Goal: Task Accomplishment & Management: Complete application form

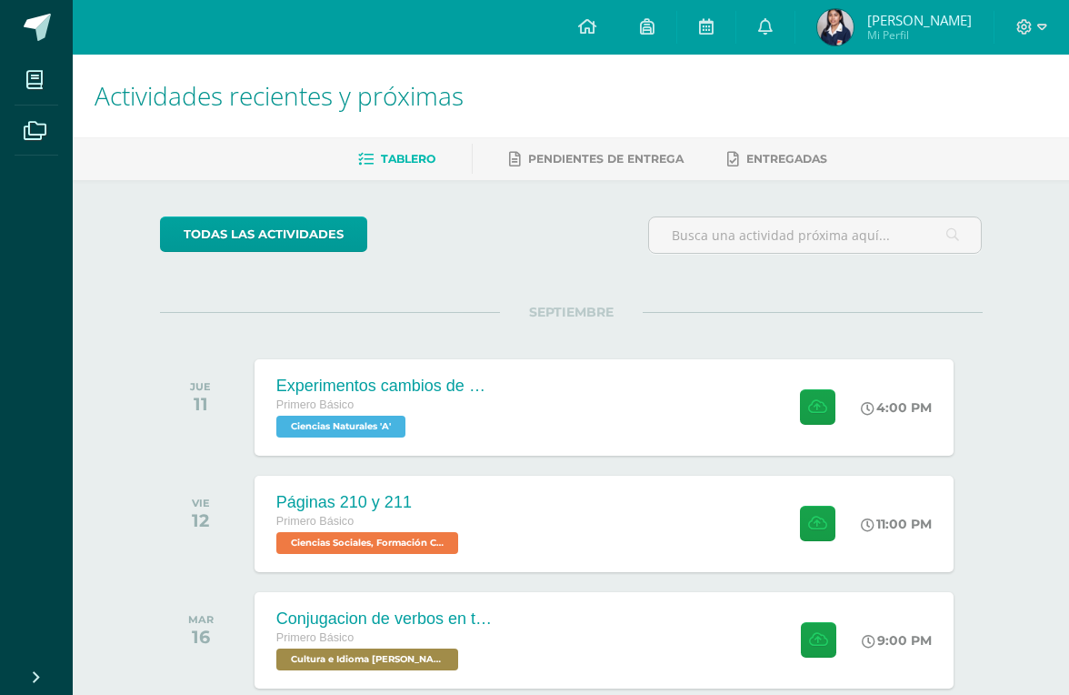
click at [714, 422] on div "Experimentos cambios de estado de la materia Primero Básico Ciencias Naturales …" at bounding box center [604, 407] width 699 height 96
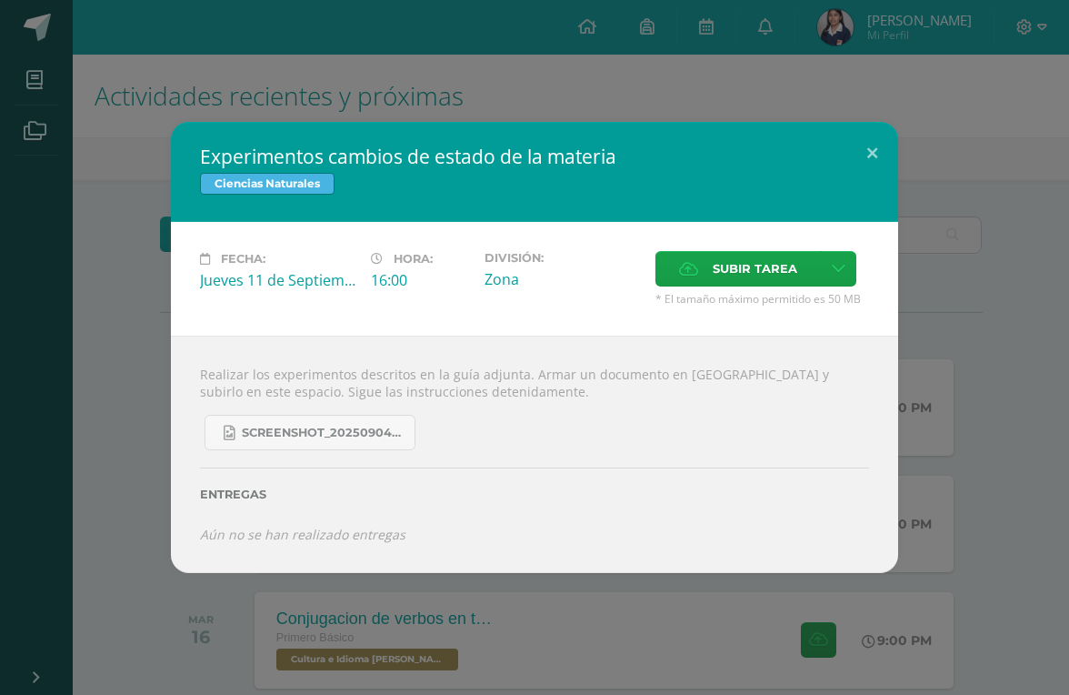
click at [720, 266] on span "Subir tarea" at bounding box center [755, 269] width 85 height 34
click at [0, 0] on input "Subir tarea" at bounding box center [0, 0] width 0 height 0
click at [295, 448] on link "Screenshot_20250904_132635_OneDrive.jpg" at bounding box center [310, 432] width 211 height 35
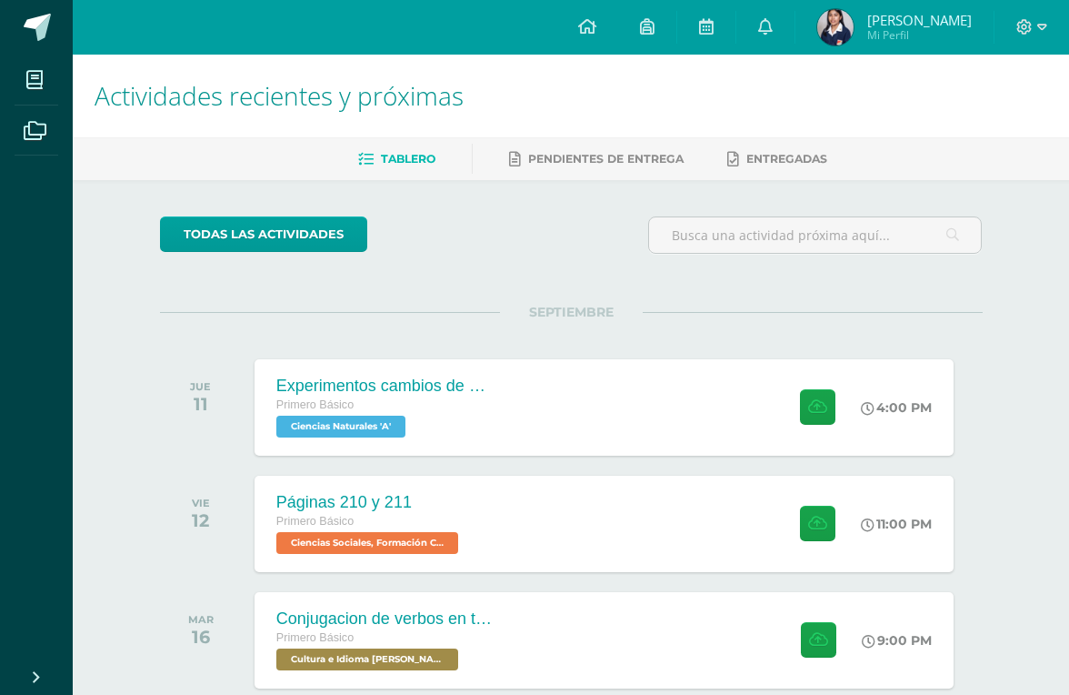
click at [800, 420] on button at bounding box center [817, 406] width 35 height 35
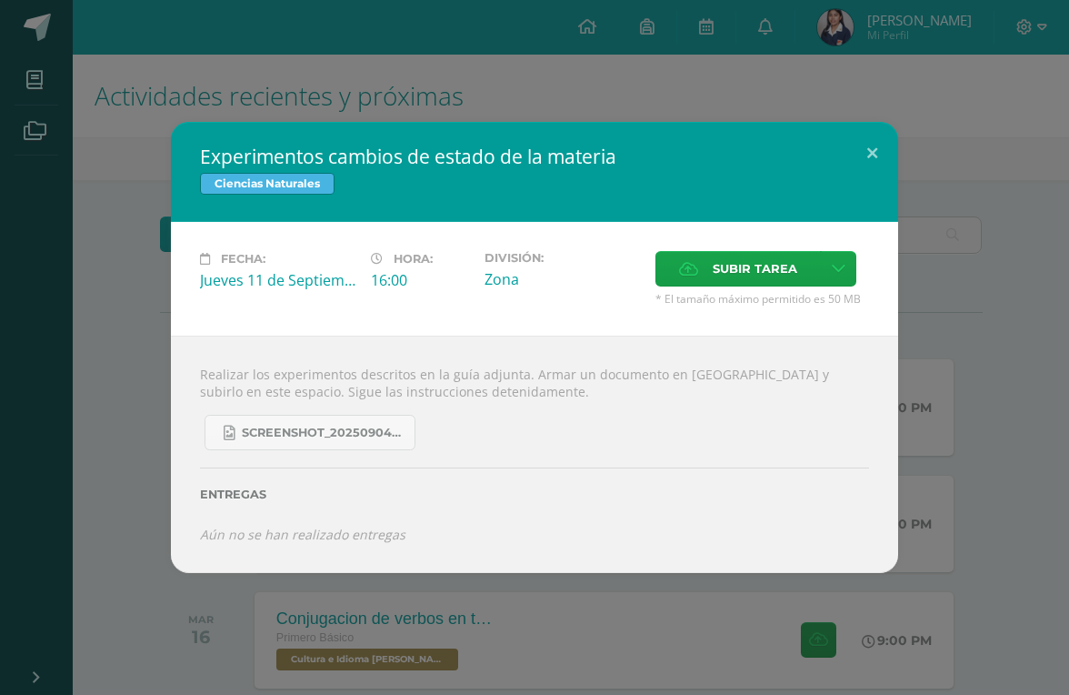
click at [829, 273] on link at bounding box center [838, 268] width 35 height 35
click at [810, 293] on link "Subir enlace" at bounding box center [781, 306] width 182 height 28
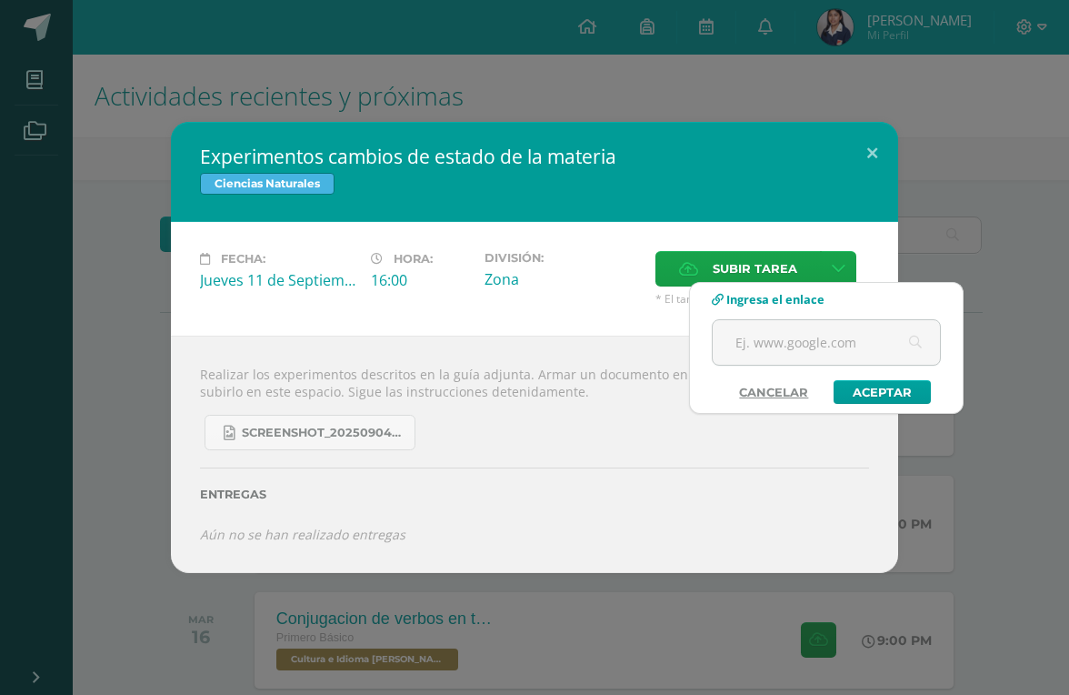
click at [866, 332] on input "text" at bounding box center [826, 342] width 227 height 45
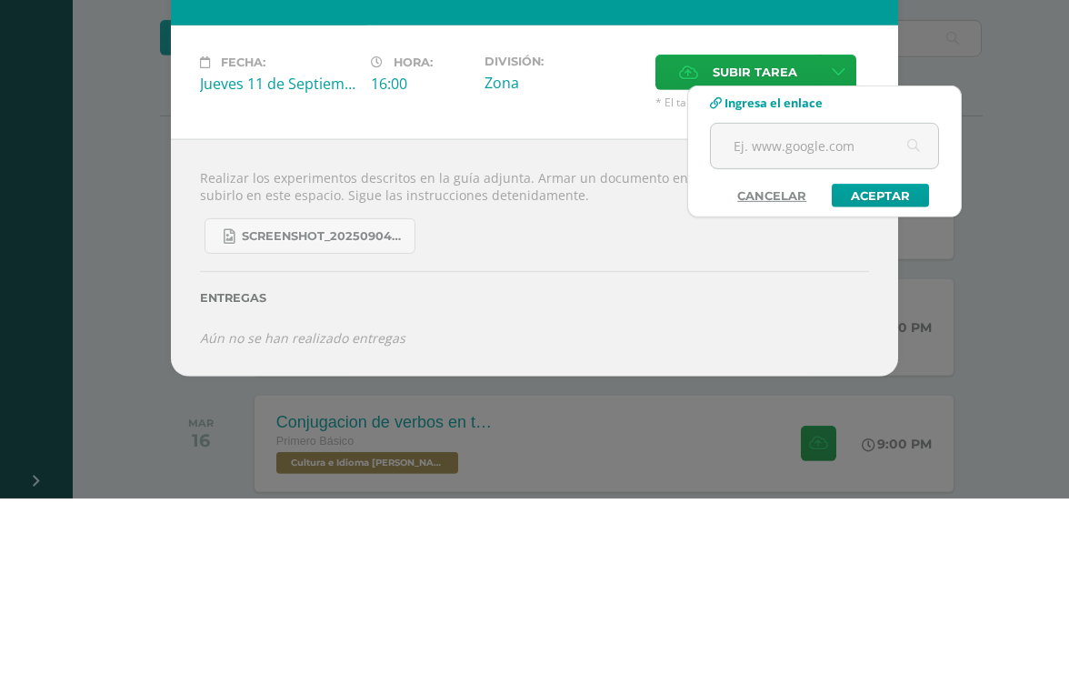
click at [711, 320] on input "text" at bounding box center [824, 342] width 227 height 45
paste input "[URL][DOMAIN_NAME]"
type input "[URL][DOMAIN_NAME]"
click at [859, 380] on link "Aceptar" at bounding box center [880, 392] width 97 height 24
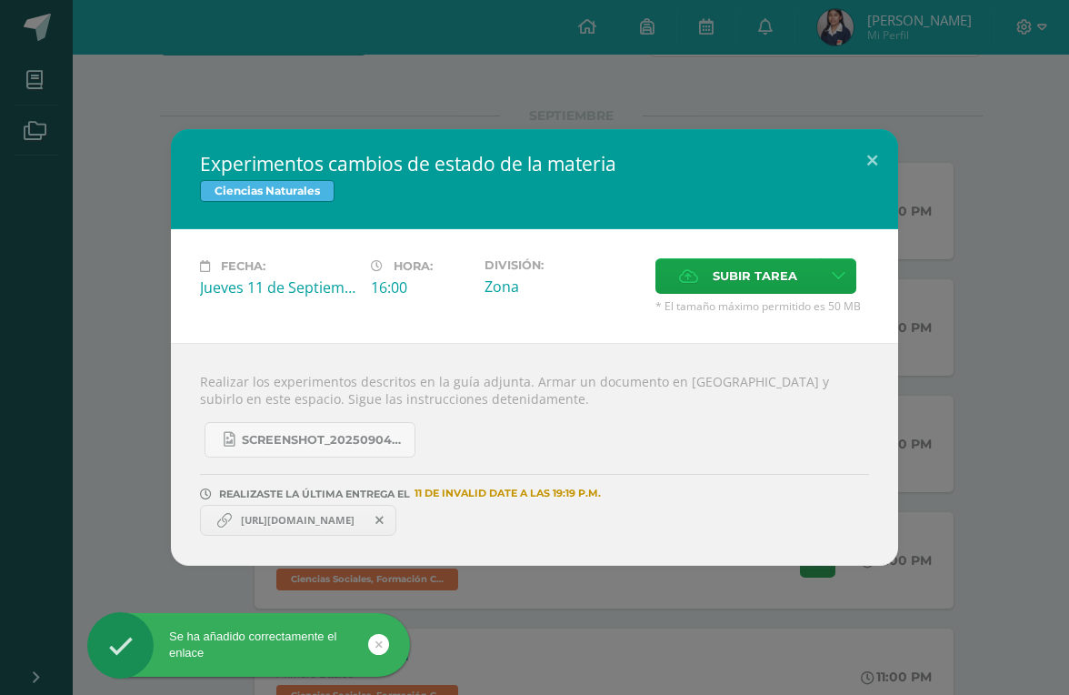
scroll to position [196, 0]
click at [873, 163] on button at bounding box center [873, 160] width 52 height 62
